Goal: Check status: Check status

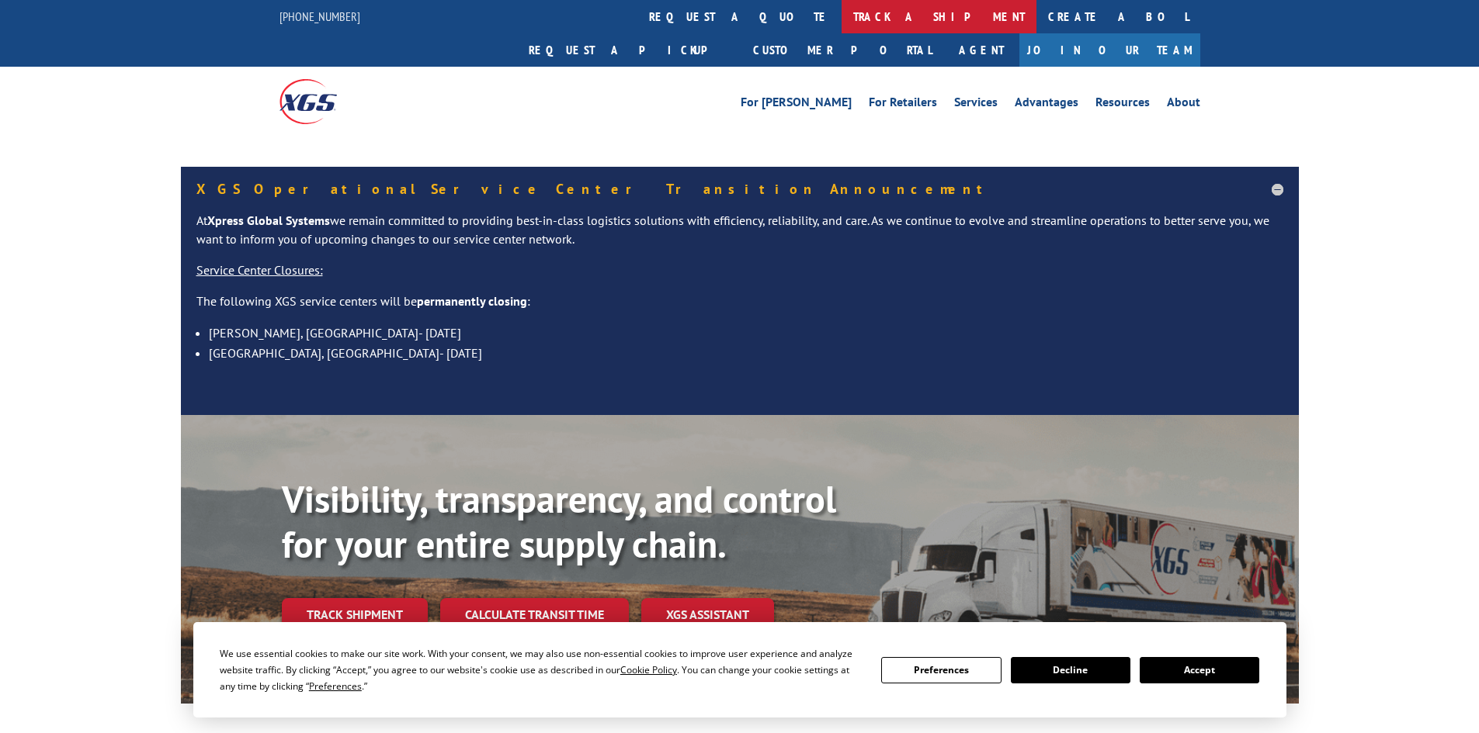
click at [841, 22] on link "track a shipment" at bounding box center [938, 16] width 195 height 33
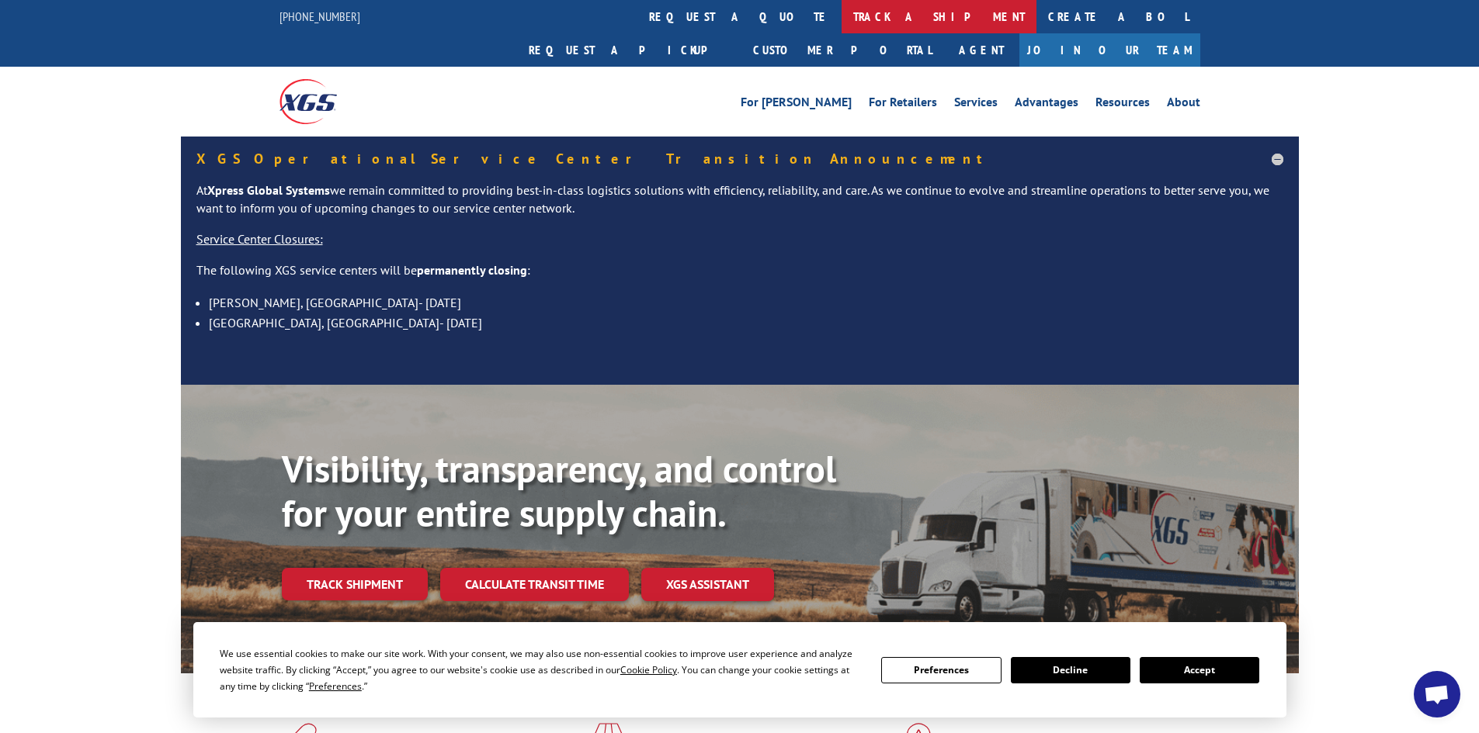
click at [841, 23] on link "track a shipment" at bounding box center [938, 16] width 195 height 33
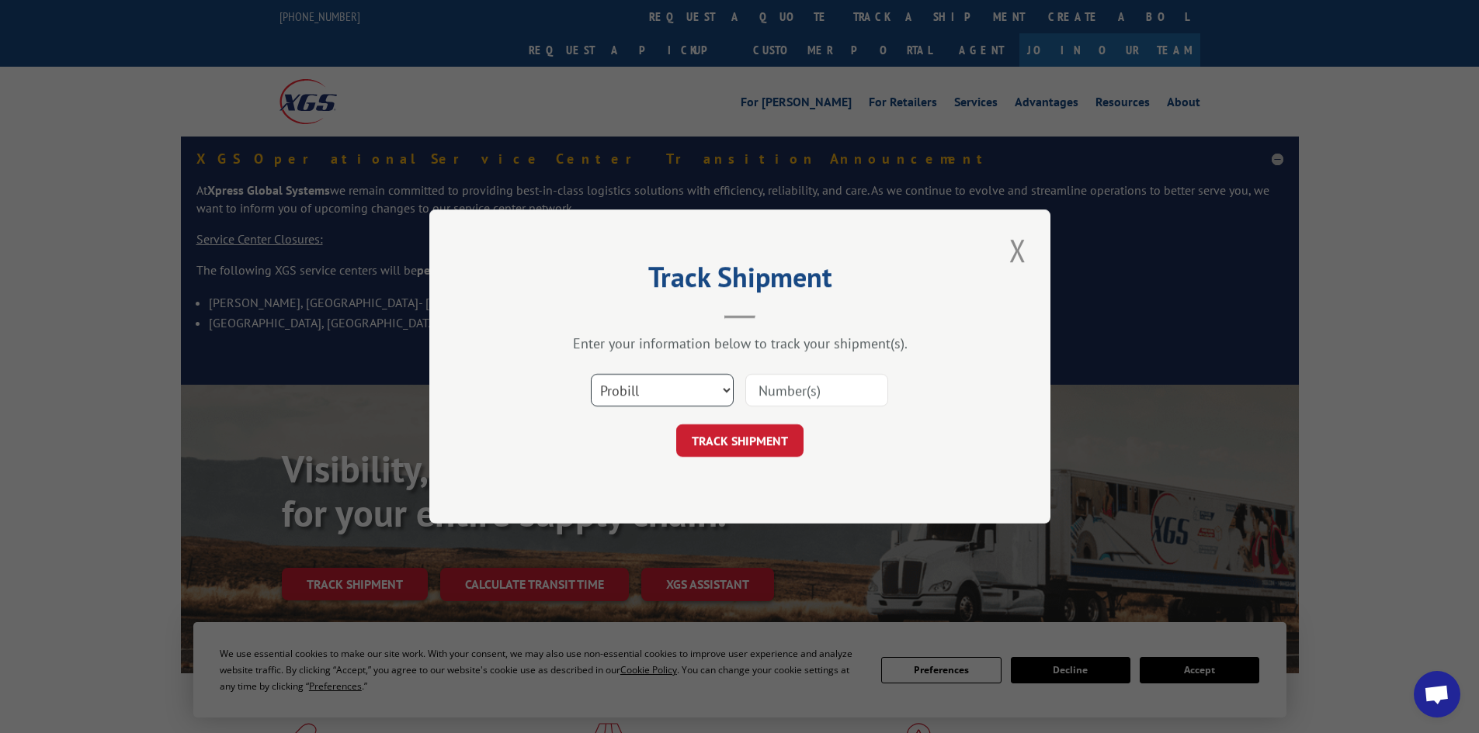
click at [651, 384] on select "Select category... Probill BOL PO" at bounding box center [662, 390] width 143 height 33
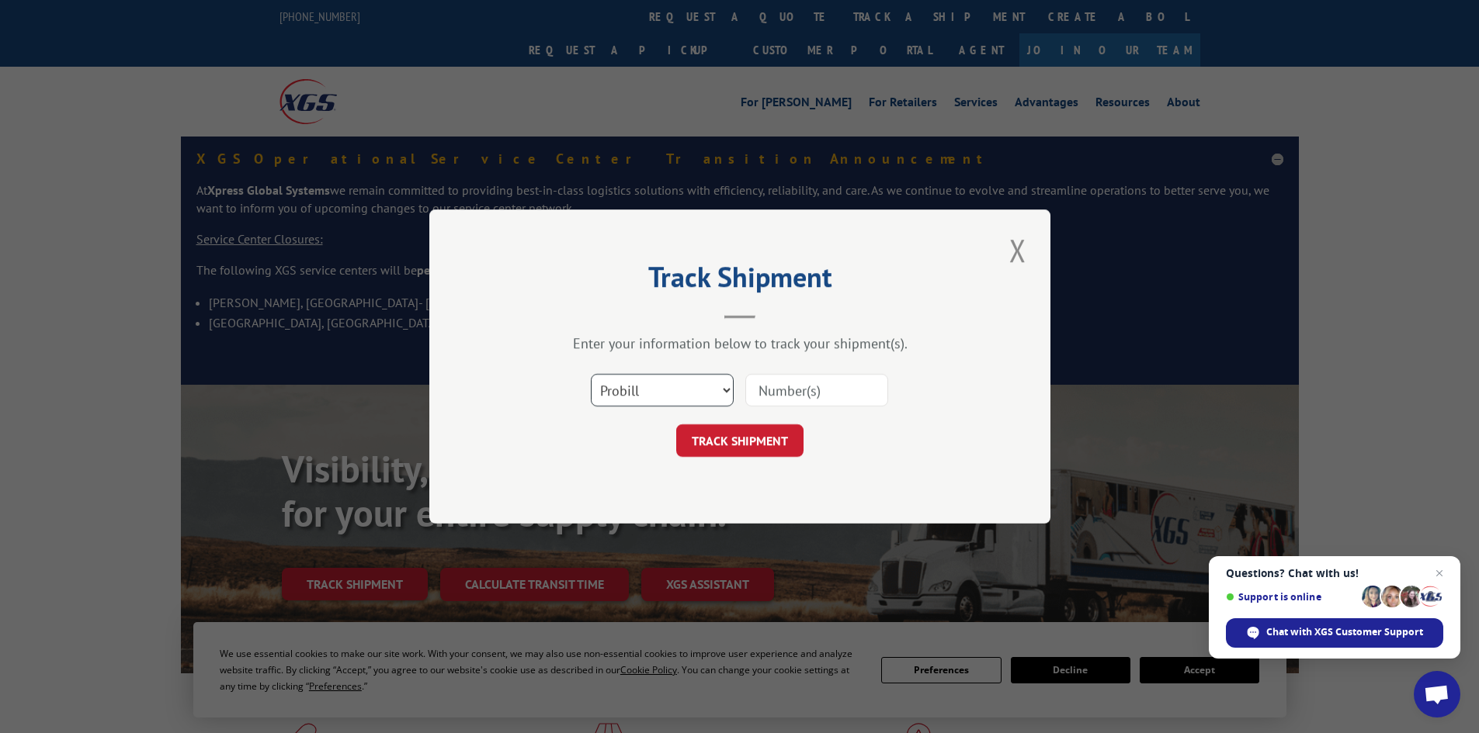
click at [591, 374] on select "Select category... Probill BOL PO" at bounding box center [662, 390] width 143 height 33
drag, startPoint x: 600, startPoint y: 372, endPoint x: 624, endPoint y: 388, distance: 29.1
click at [604, 373] on div "Select category... Probill BOL PO" at bounding box center [740, 390] width 466 height 51
click at [624, 391] on select "Select category... Probill BOL PO" at bounding box center [662, 390] width 143 height 33
select select "bol"
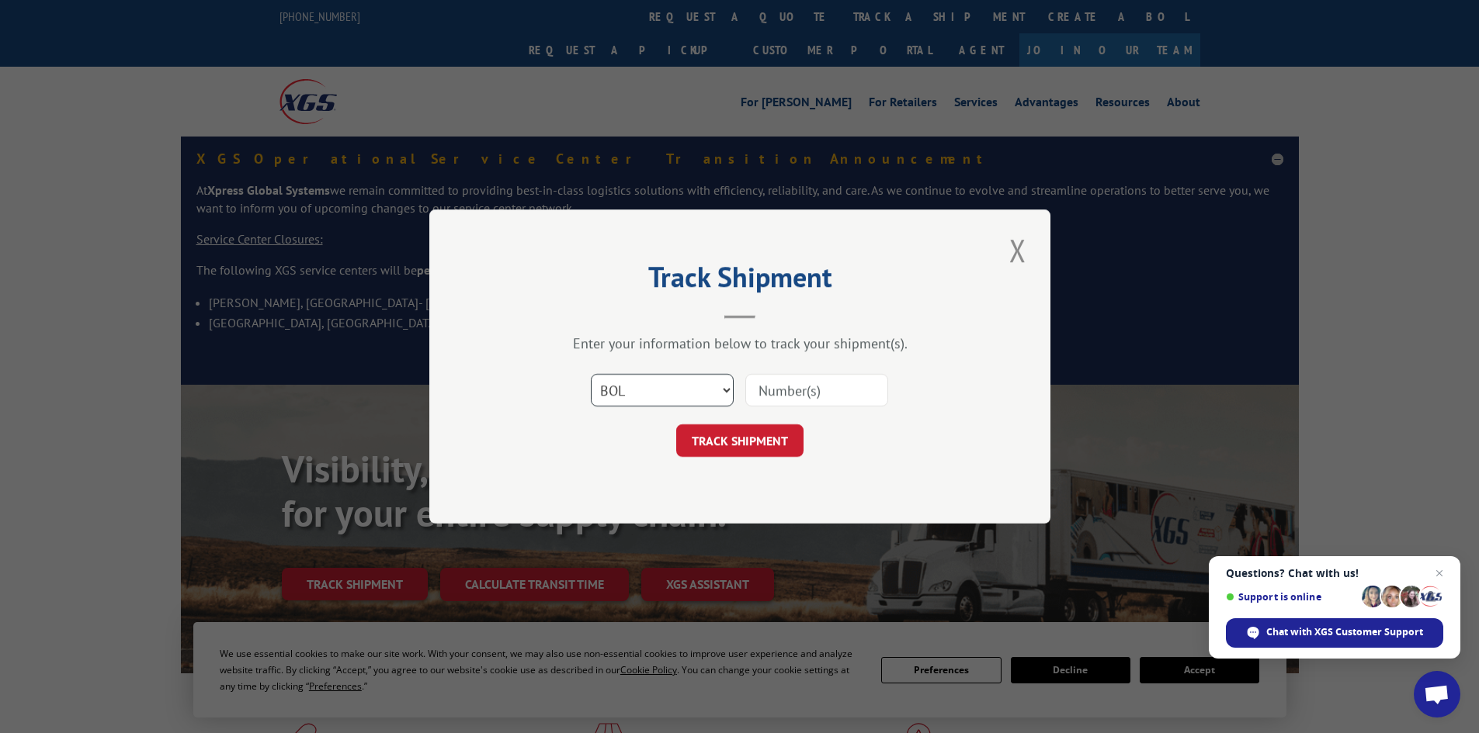
click at [591, 374] on select "Select category... Probill BOL PO" at bounding box center [662, 390] width 143 height 33
click at [765, 387] on input at bounding box center [816, 390] width 143 height 33
paste input "5960302"
type input "5960302"
click at [770, 452] on button "TRACK SHIPMENT" at bounding box center [739, 441] width 127 height 33
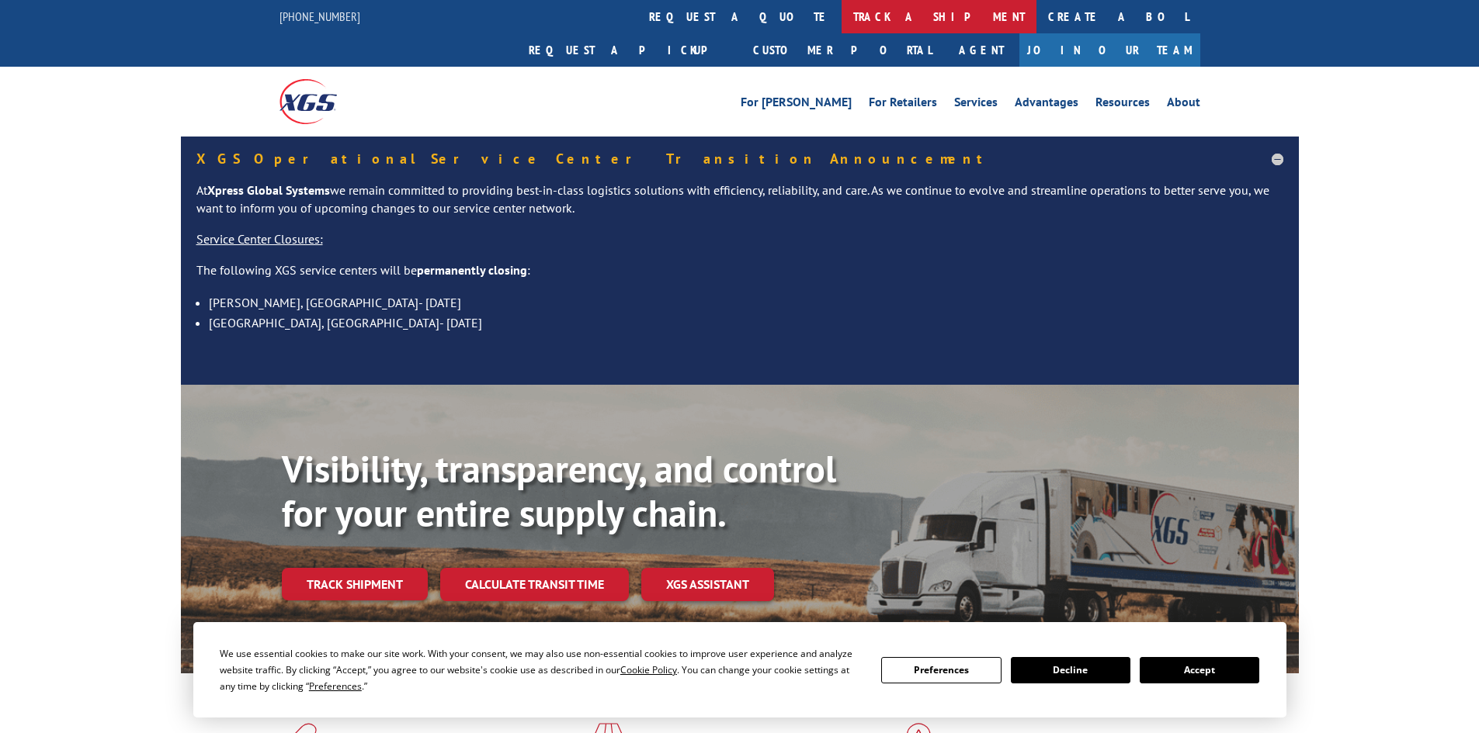
click at [841, 29] on link "track a shipment" at bounding box center [938, 16] width 195 height 33
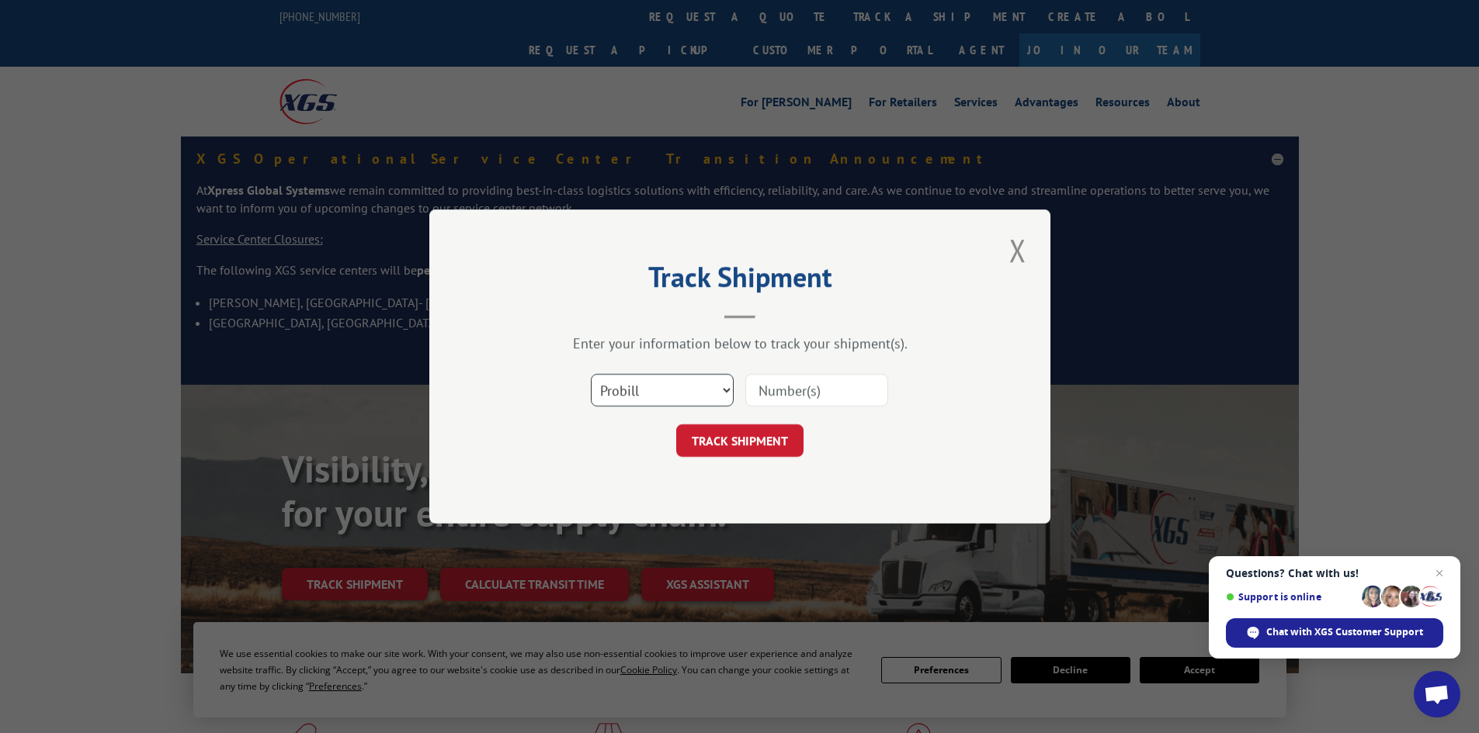
click at [653, 377] on select "Select category... Probill BOL PO" at bounding box center [662, 390] width 143 height 33
select select "bol"
click at [591, 374] on select "Select category... Probill BOL PO" at bounding box center [662, 390] width 143 height 33
click at [768, 391] on input at bounding box center [816, 390] width 143 height 33
paste input "5960280"
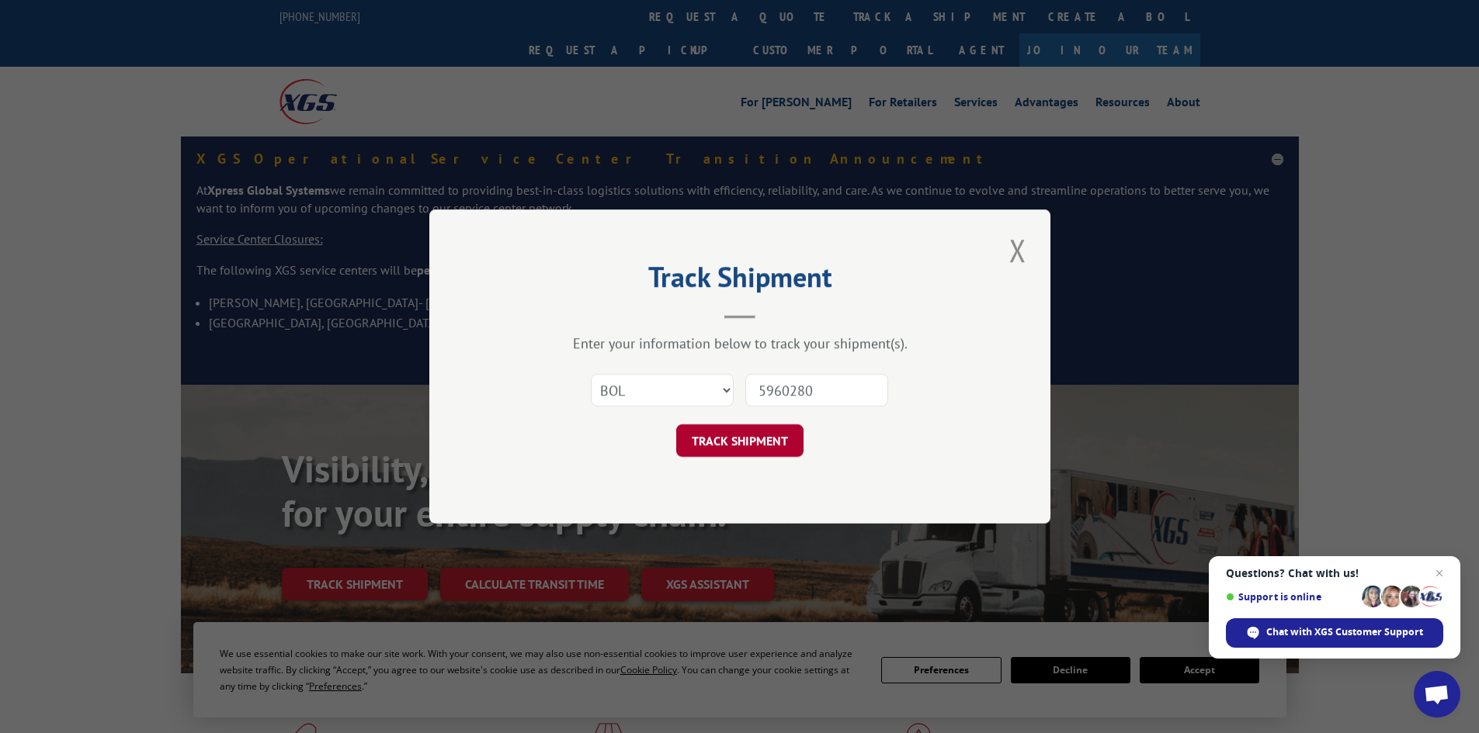
type input "5960280"
click at [765, 449] on button "TRACK SHIPMENT" at bounding box center [739, 441] width 127 height 33
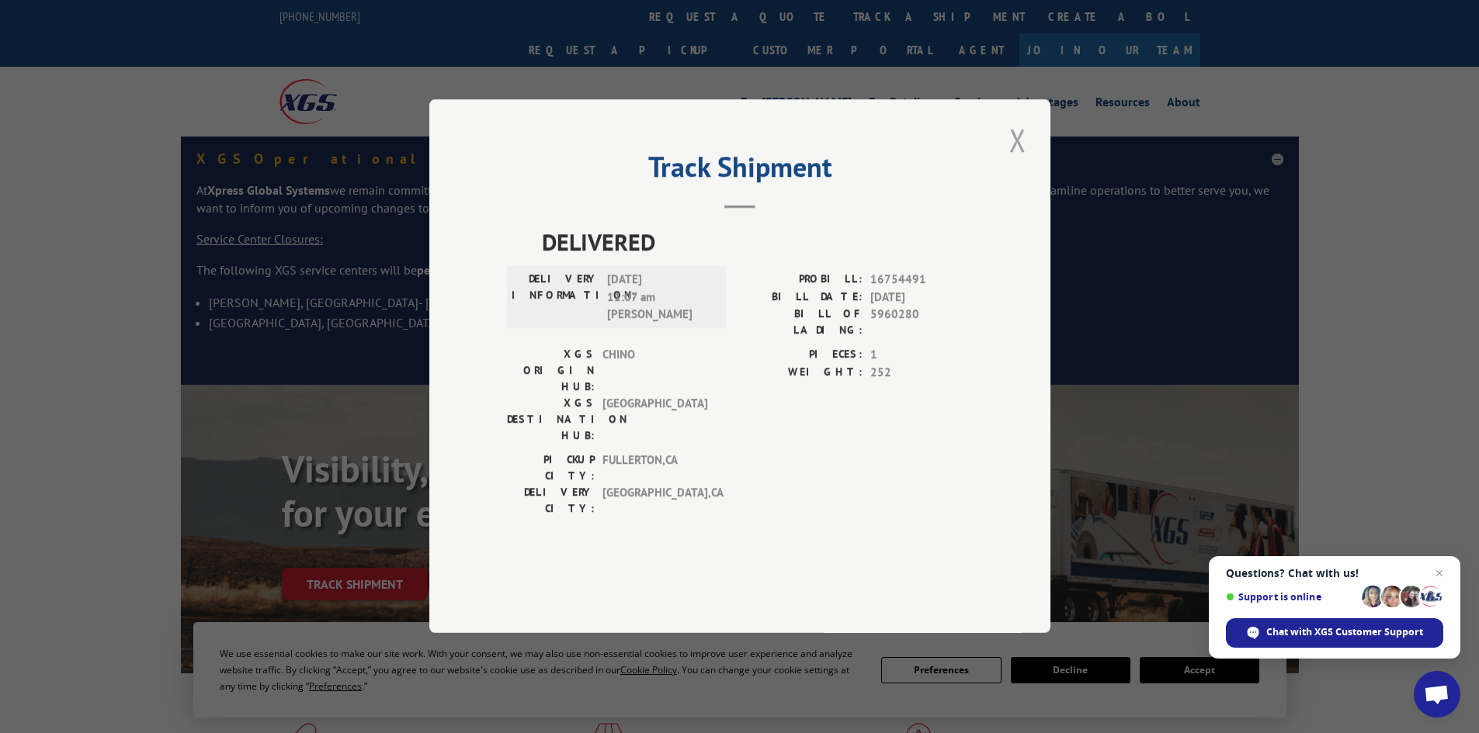
click at [1021, 161] on button "Close modal" at bounding box center [1017, 140] width 26 height 43
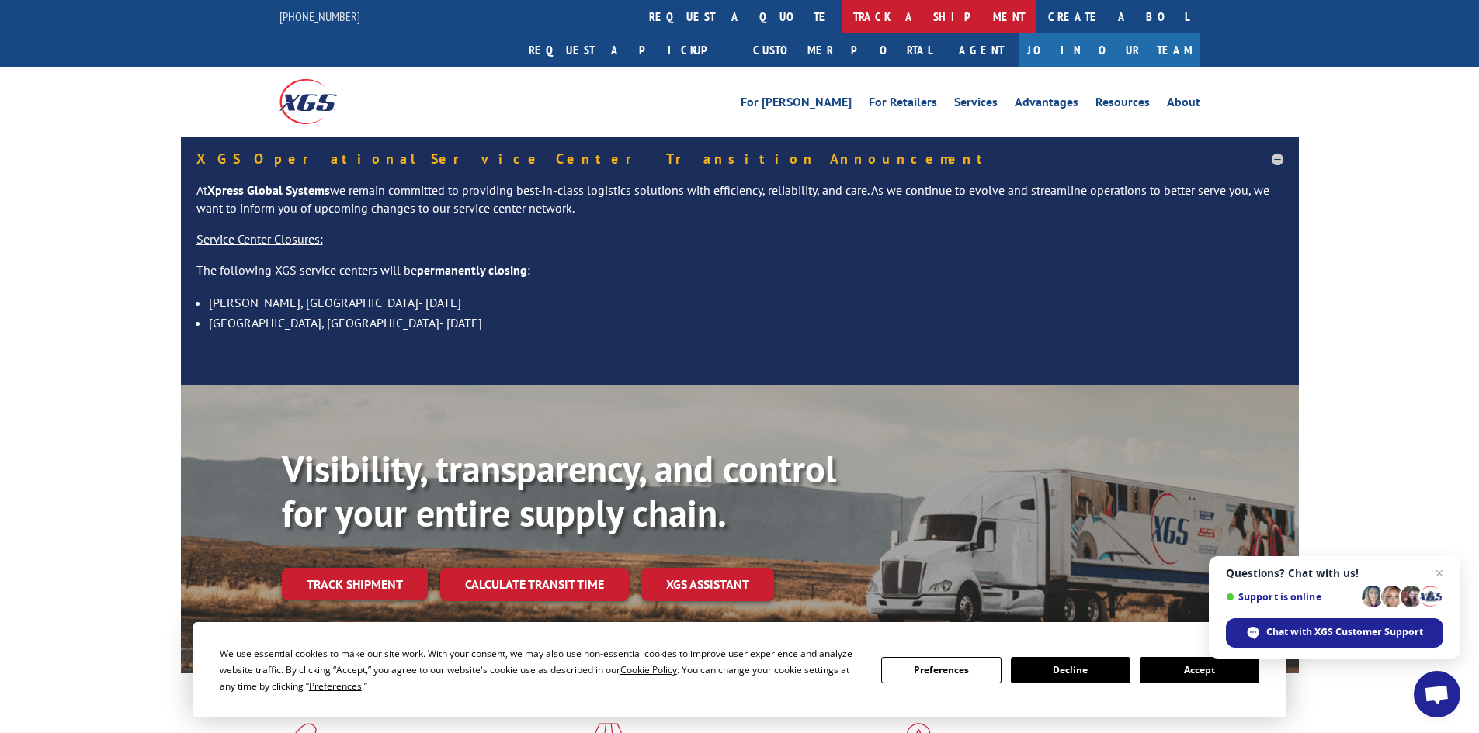
click at [841, 14] on link "track a shipment" at bounding box center [938, 16] width 195 height 33
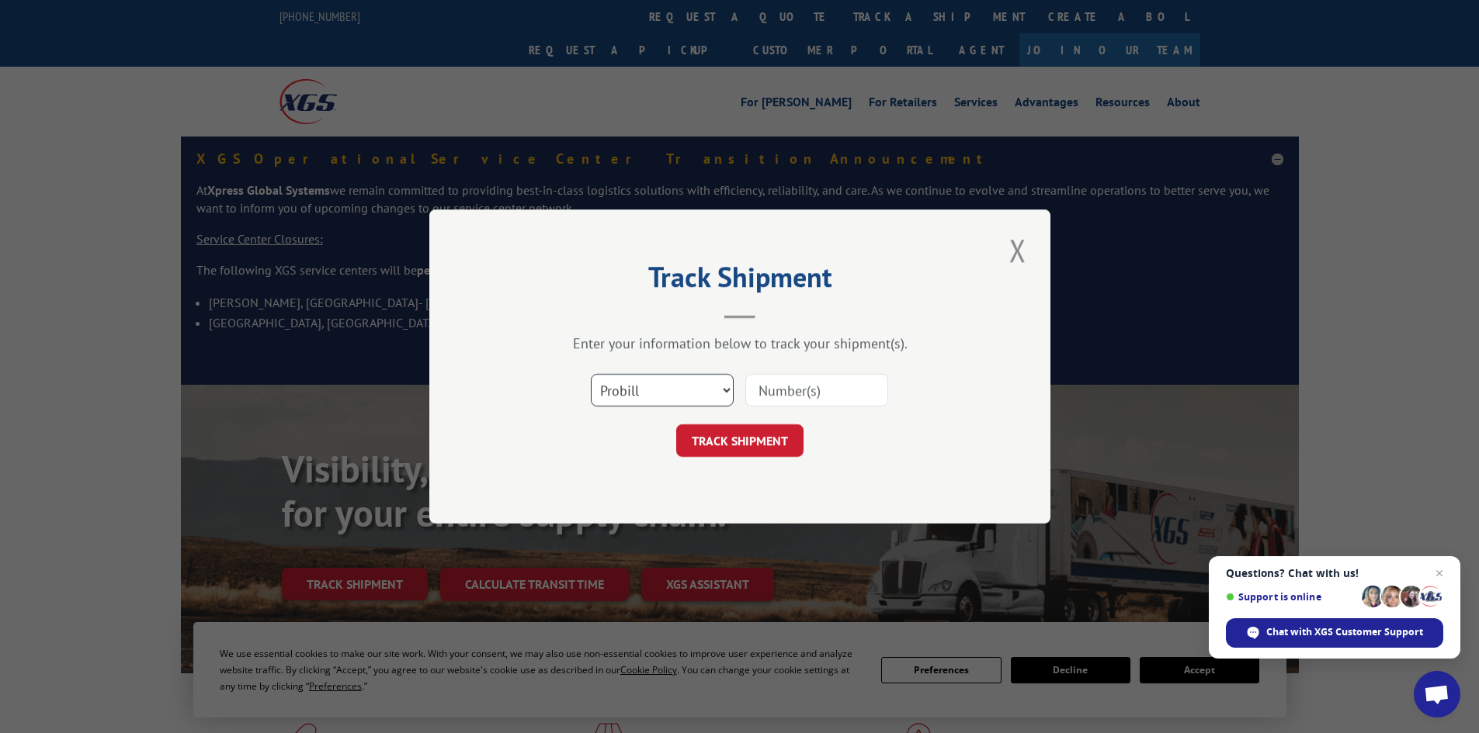
drag, startPoint x: 622, startPoint y: 384, endPoint x: 634, endPoint y: 404, distance: 23.3
click at [622, 385] on select "Select category... Probill BOL PO" at bounding box center [662, 390] width 143 height 33
select select "bol"
click at [591, 374] on select "Select category... Probill BOL PO" at bounding box center [662, 390] width 143 height 33
click at [787, 385] on input at bounding box center [816, 390] width 143 height 33
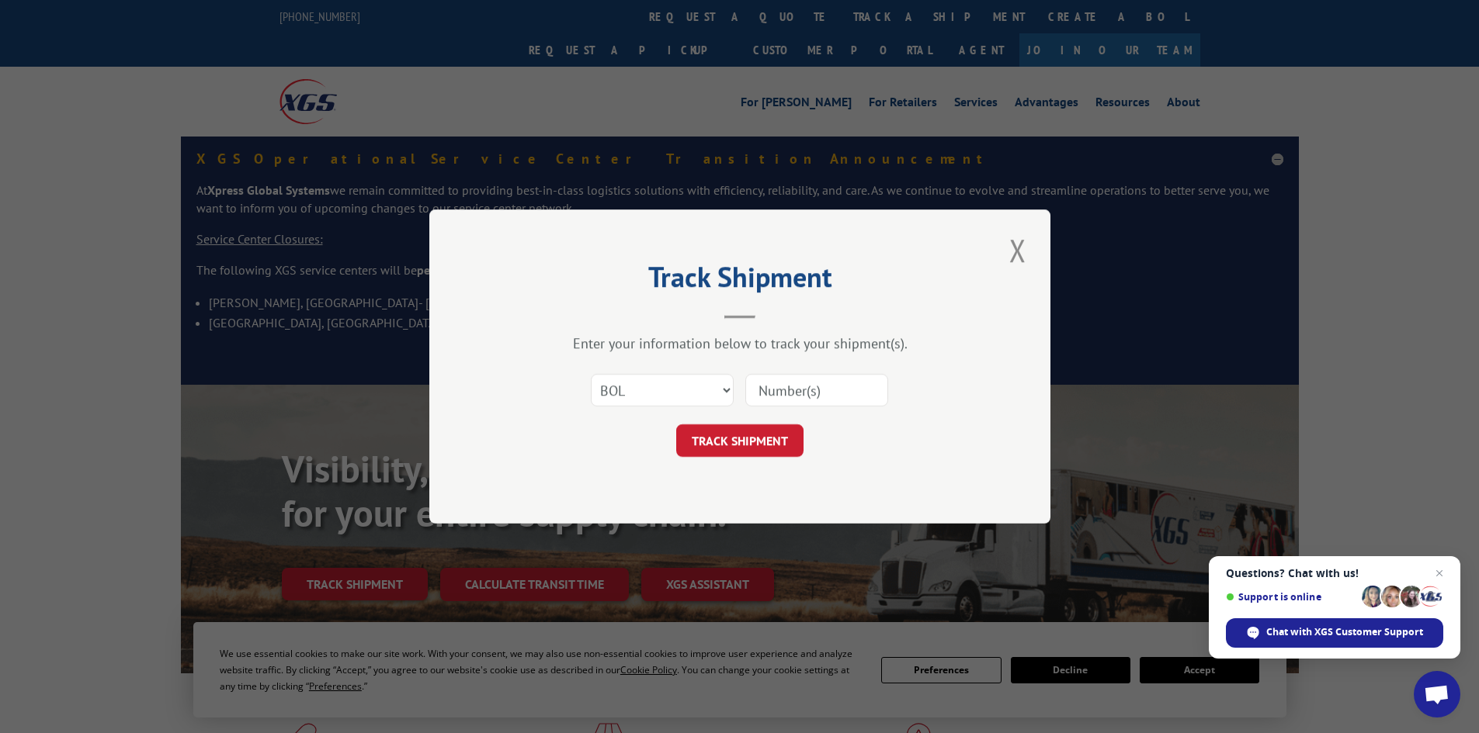
paste input "5957399"
type input "5957399"
click at [803, 440] on div "TRACK SHIPMENT" at bounding box center [740, 441] width 466 height 33
click at [785, 432] on button "TRACK SHIPMENT" at bounding box center [739, 441] width 127 height 33
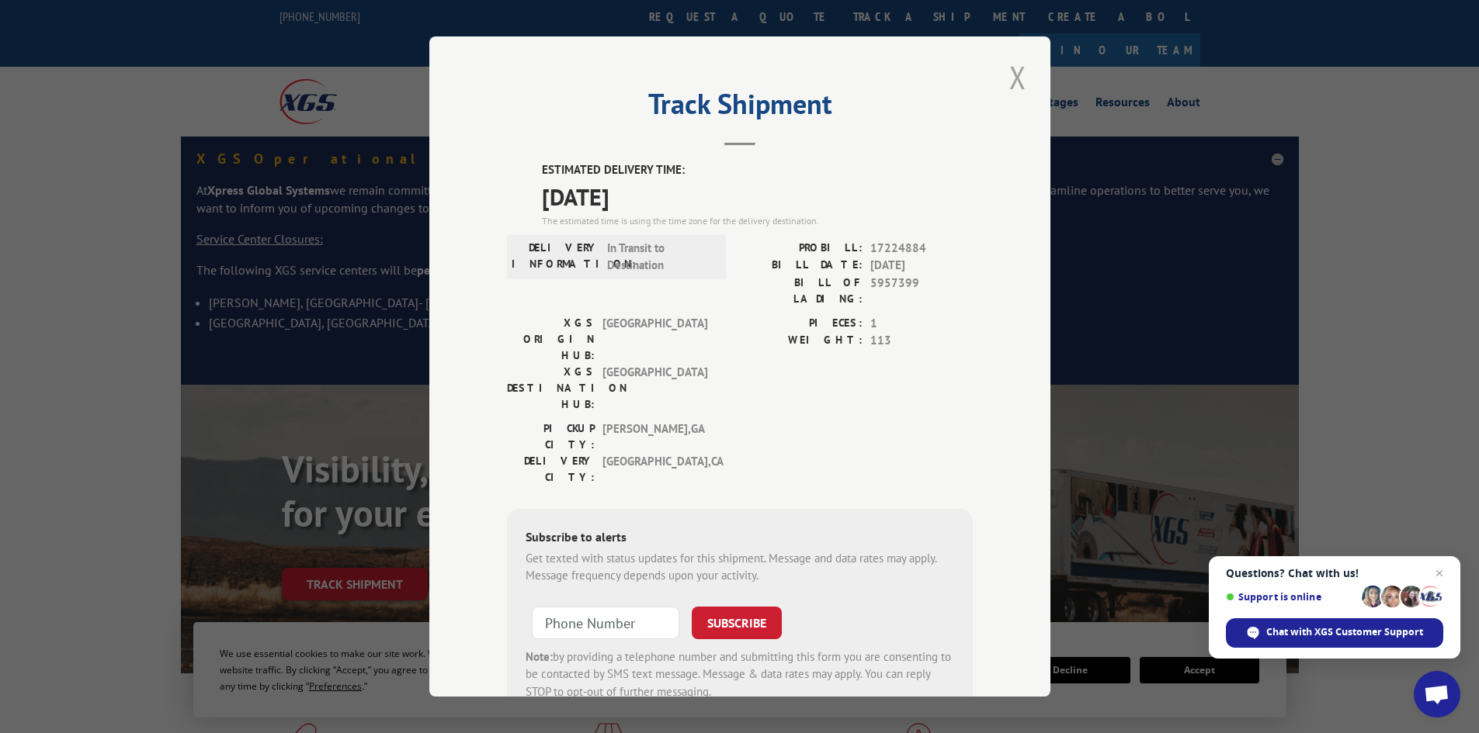
click at [1012, 75] on button "Close modal" at bounding box center [1017, 77] width 26 height 43
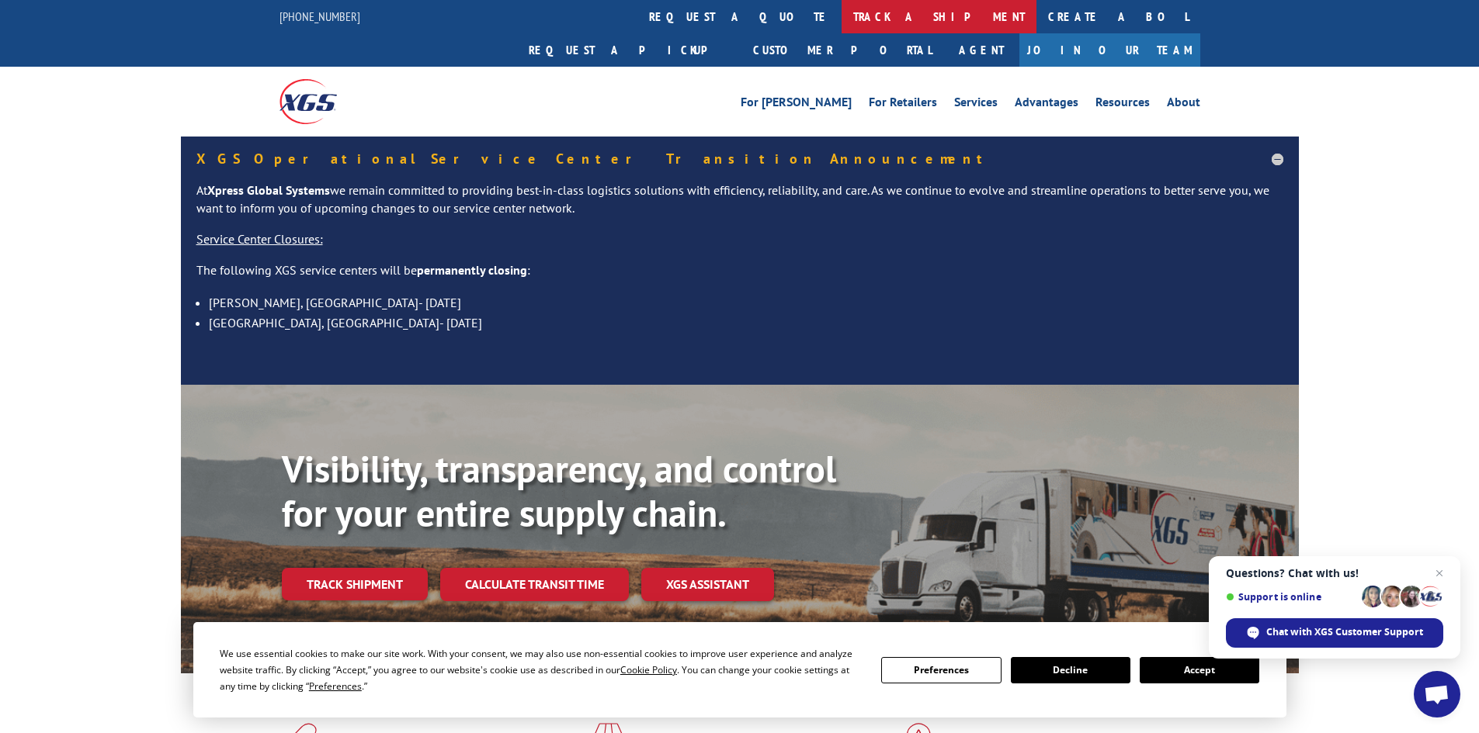
click at [841, 17] on link "track a shipment" at bounding box center [938, 16] width 195 height 33
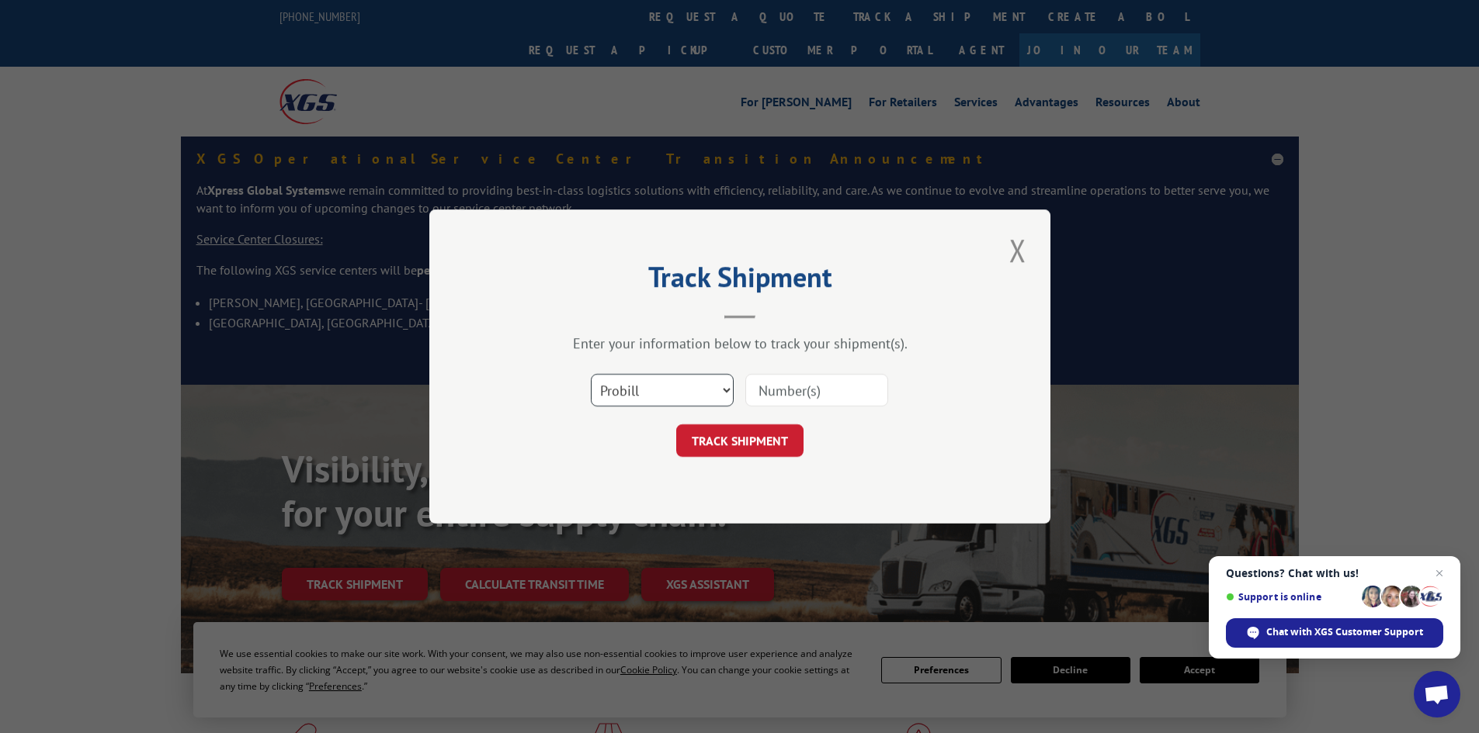
click at [673, 378] on select "Select category... Probill BOL PO" at bounding box center [662, 390] width 143 height 33
select select "bol"
click at [591, 374] on select "Select category... Probill BOL PO" at bounding box center [662, 390] width 143 height 33
click at [823, 387] on input at bounding box center [816, 390] width 143 height 33
paste input "4888201"
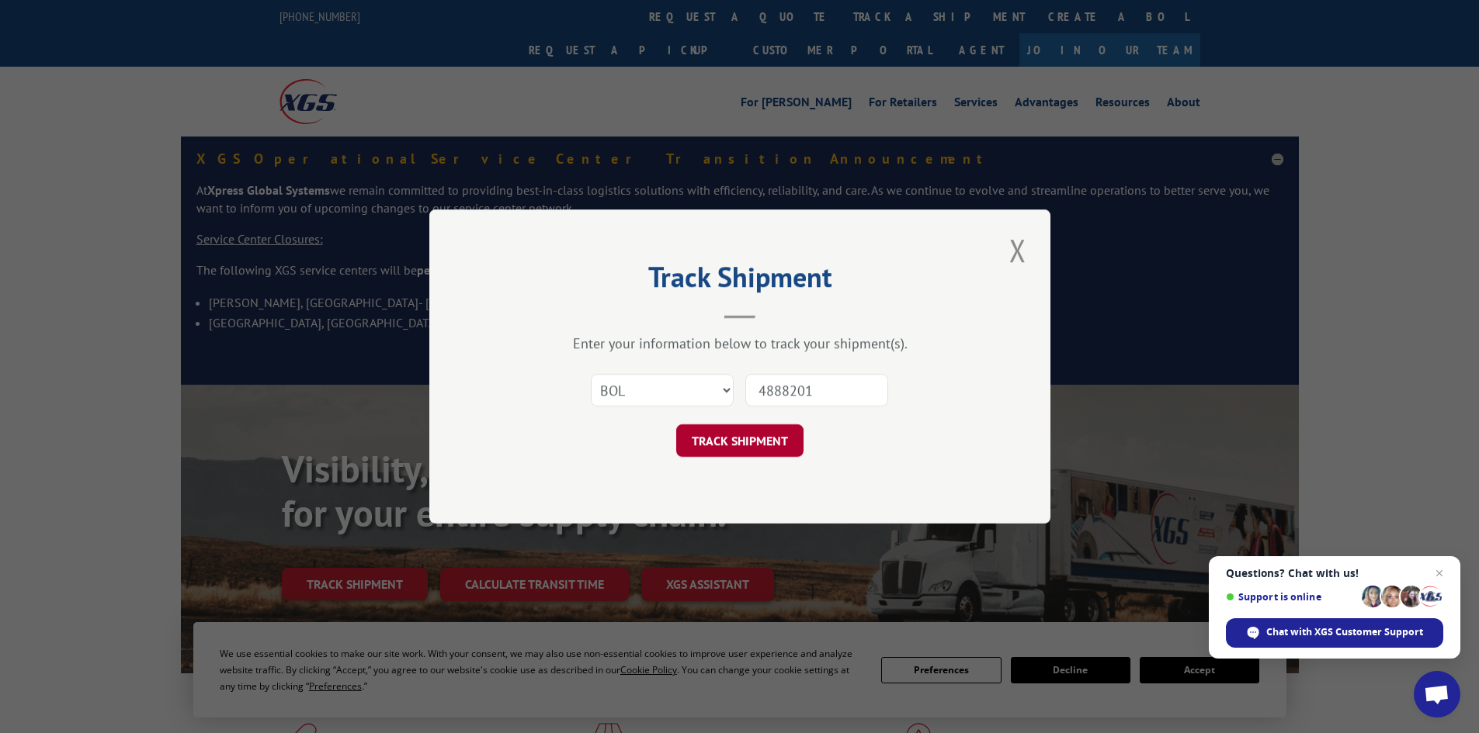
type input "4888201"
click at [792, 432] on button "TRACK SHIPMENT" at bounding box center [739, 441] width 127 height 33
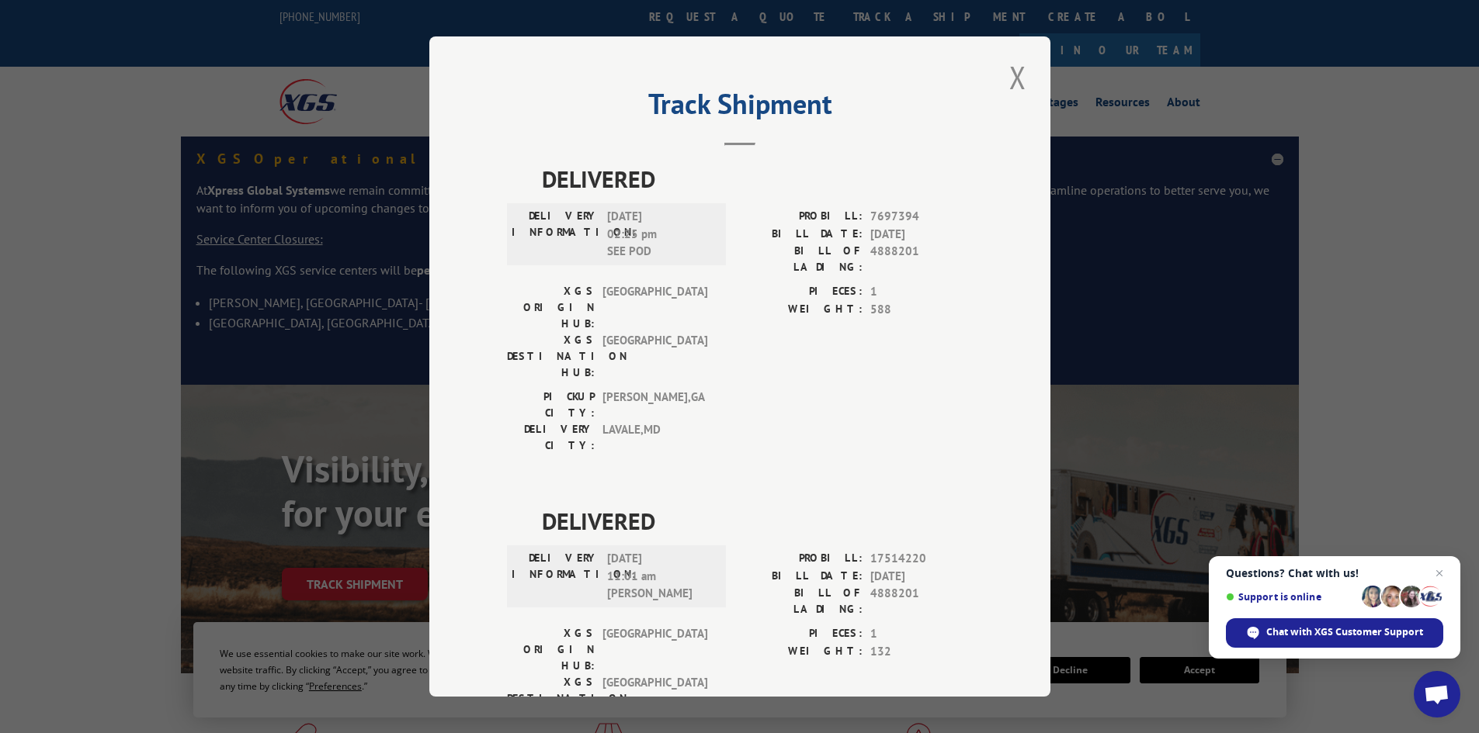
scroll to position [39, 0]
